Goal: Transaction & Acquisition: Download file/media

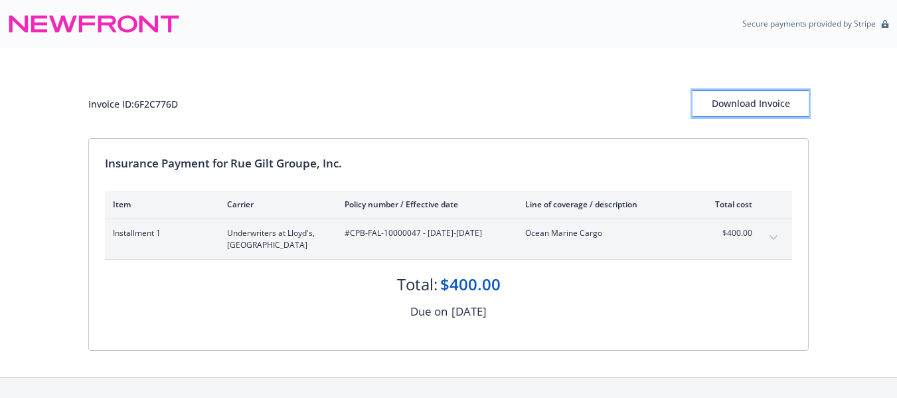
click at [726, 109] on div "Download Invoice" at bounding box center [751, 103] width 116 height 25
click at [168, 100] on div "Invoice ID: 6F2C776D" at bounding box center [133, 104] width 90 height 14
copy div "6F2C776D"
click at [729, 104] on div "Download Invoice" at bounding box center [751, 103] width 116 height 25
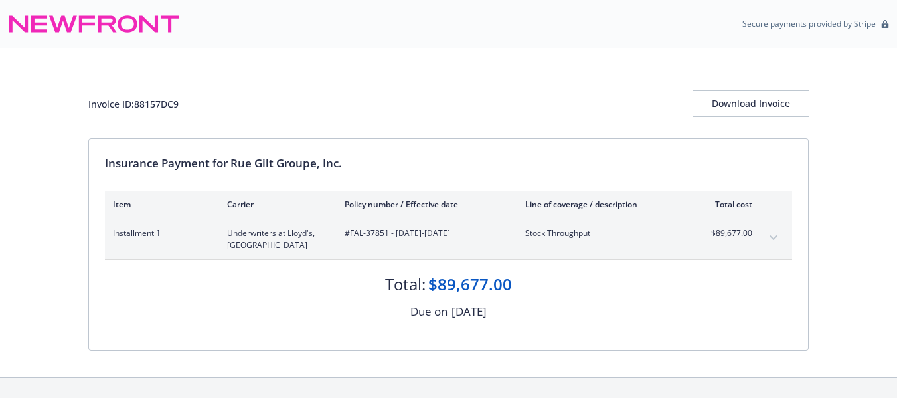
click at [171, 104] on div "Invoice ID: 88157DC9" at bounding box center [133, 104] width 90 height 14
click at [746, 97] on div "Download Invoice" at bounding box center [751, 103] width 116 height 25
click at [175, 105] on div "Invoice ID: 88157DC9" at bounding box center [133, 104] width 90 height 14
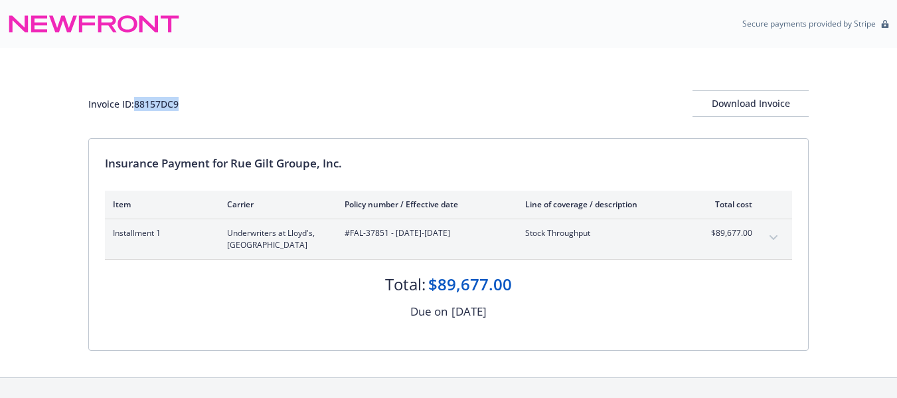
copy div "88157DC9"
click at [726, 107] on div "Download Invoice" at bounding box center [751, 103] width 116 height 25
click at [153, 103] on div "Invoice ID: 88157DC9" at bounding box center [133, 104] width 90 height 14
copy div "88157DC9"
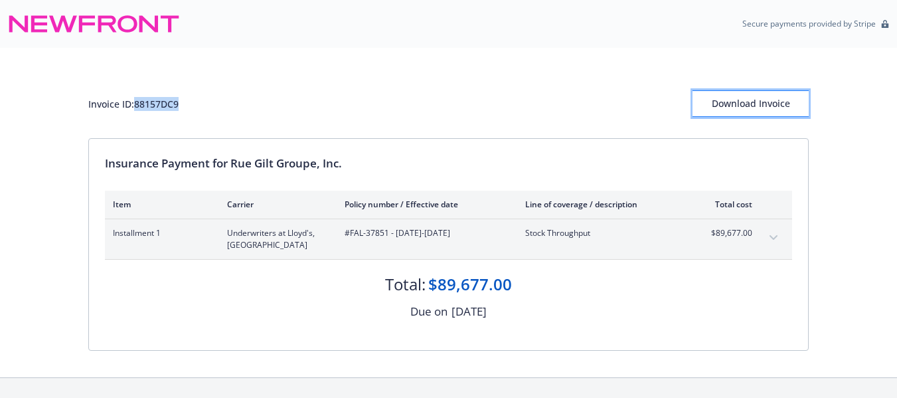
click at [736, 98] on div "Download Invoice" at bounding box center [751, 103] width 116 height 25
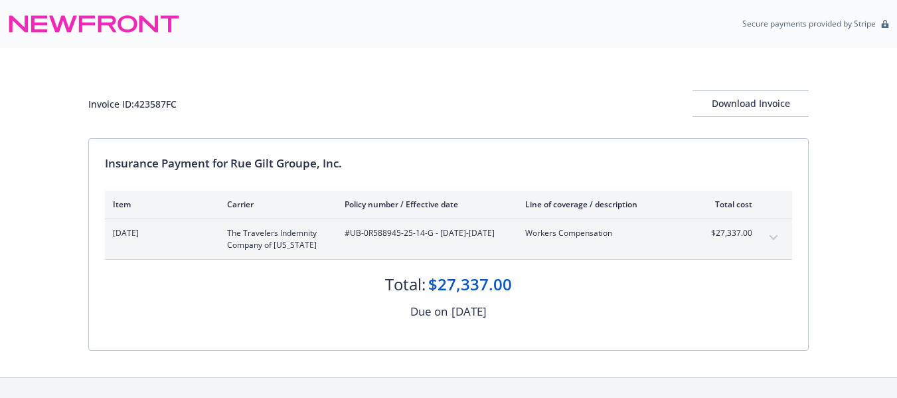
click at [37, 180] on div "Invoice ID: 423587FC Download Invoice Insurance Payment for Rue Gilt Groupe, In…" at bounding box center [448, 212] width 897 height 329
click at [172, 100] on div "Invoice ID: 423587FC" at bounding box center [132, 104] width 88 height 14
copy div "423587FC"
click at [727, 103] on div "Download Invoice" at bounding box center [751, 103] width 116 height 25
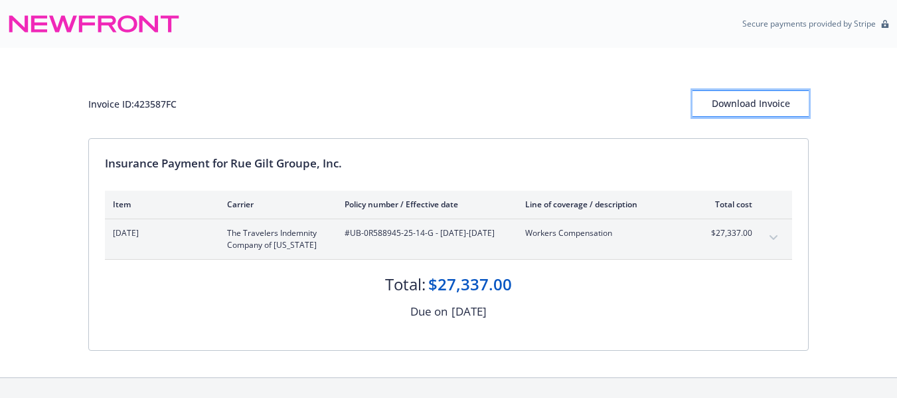
click at [737, 113] on div "Download Invoice" at bounding box center [751, 103] width 116 height 25
